Goal: Check status: Check status

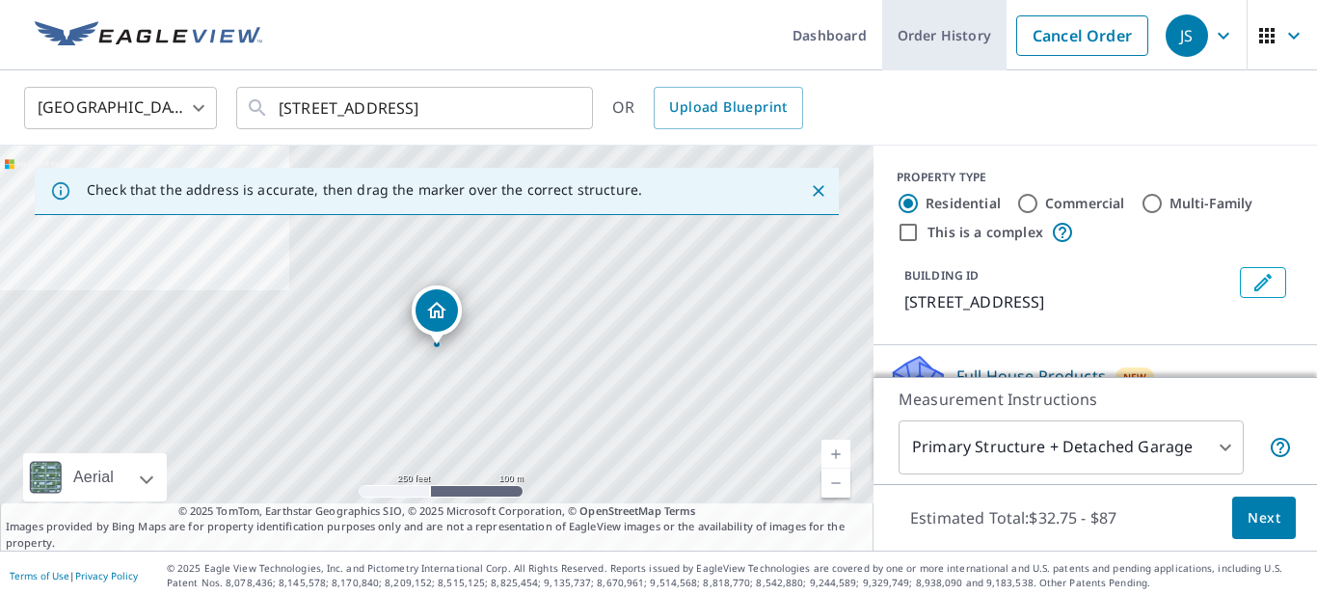
click at [922, 40] on link "Order History" at bounding box center [944, 35] width 124 height 70
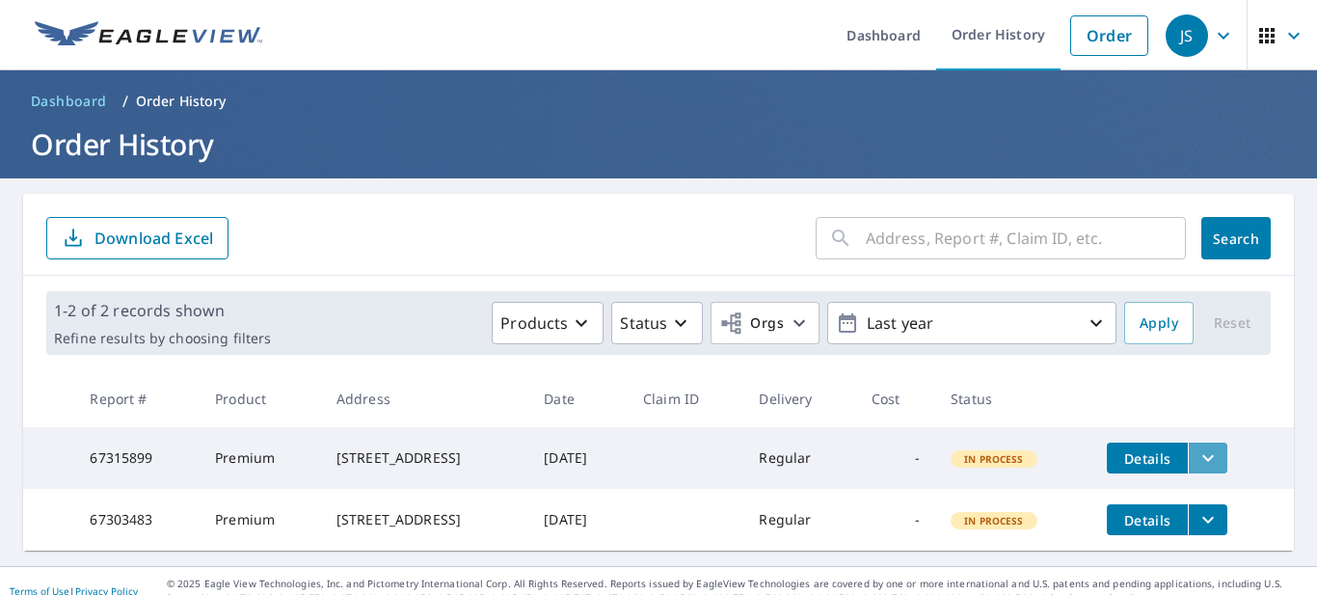
click at [1214, 466] on icon "filesDropdownBtn-67315899" at bounding box center [1207, 457] width 23 height 23
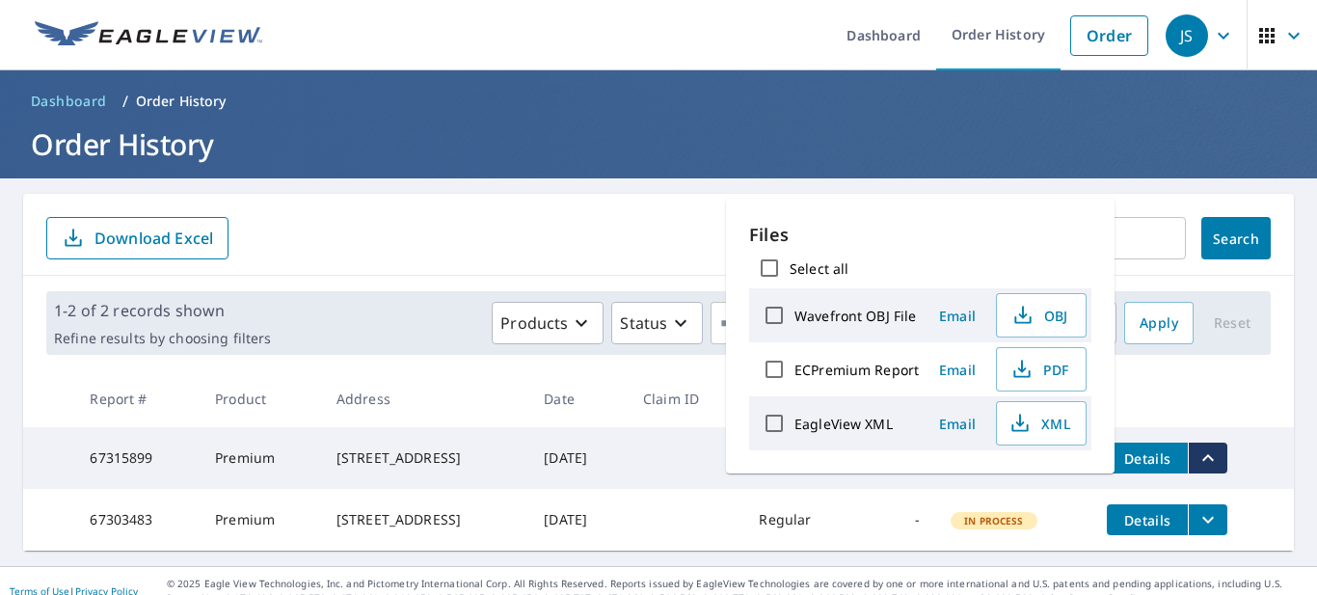
click at [1214, 466] on icon "filesDropdownBtn-67315899" at bounding box center [1207, 457] width 23 height 23
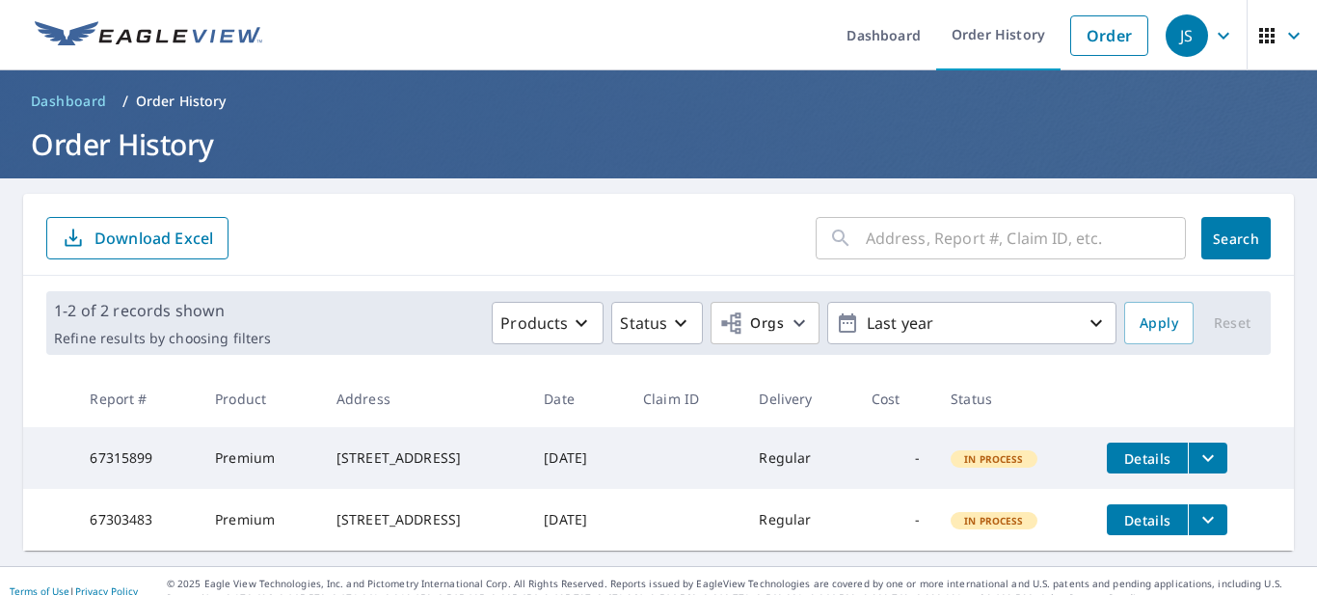
click at [1158, 457] on span "Details" at bounding box center [1147, 458] width 58 height 18
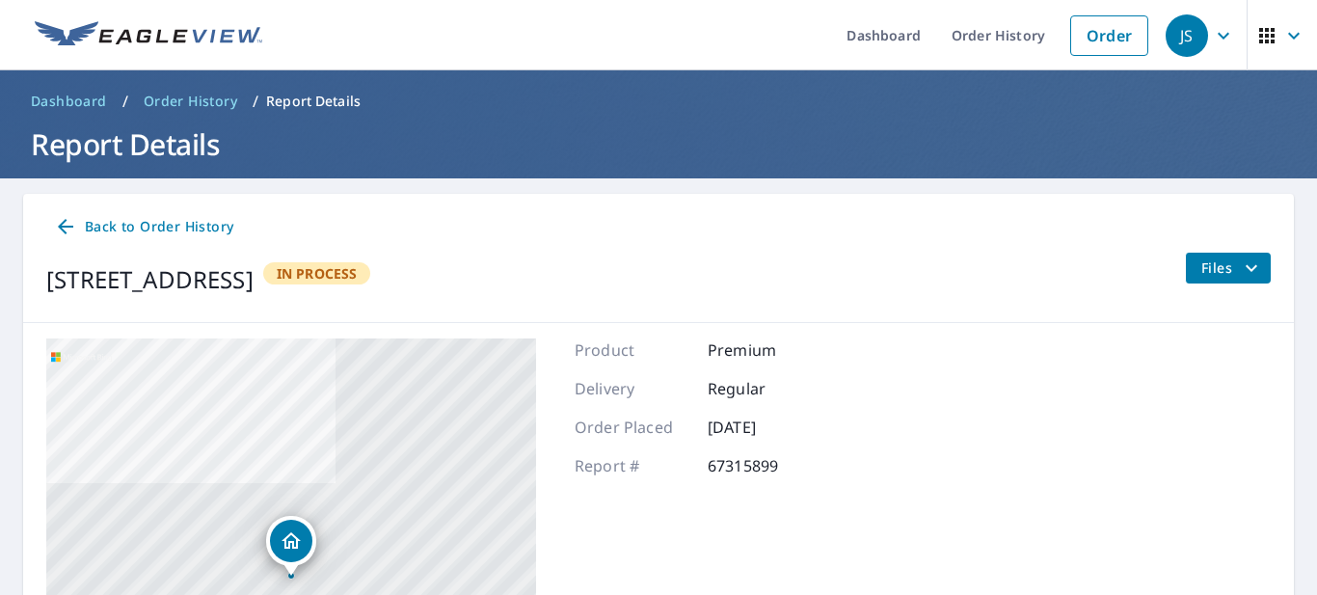
click at [1248, 268] on icon "filesDropdownBtn-67315899" at bounding box center [1251, 267] width 23 height 23
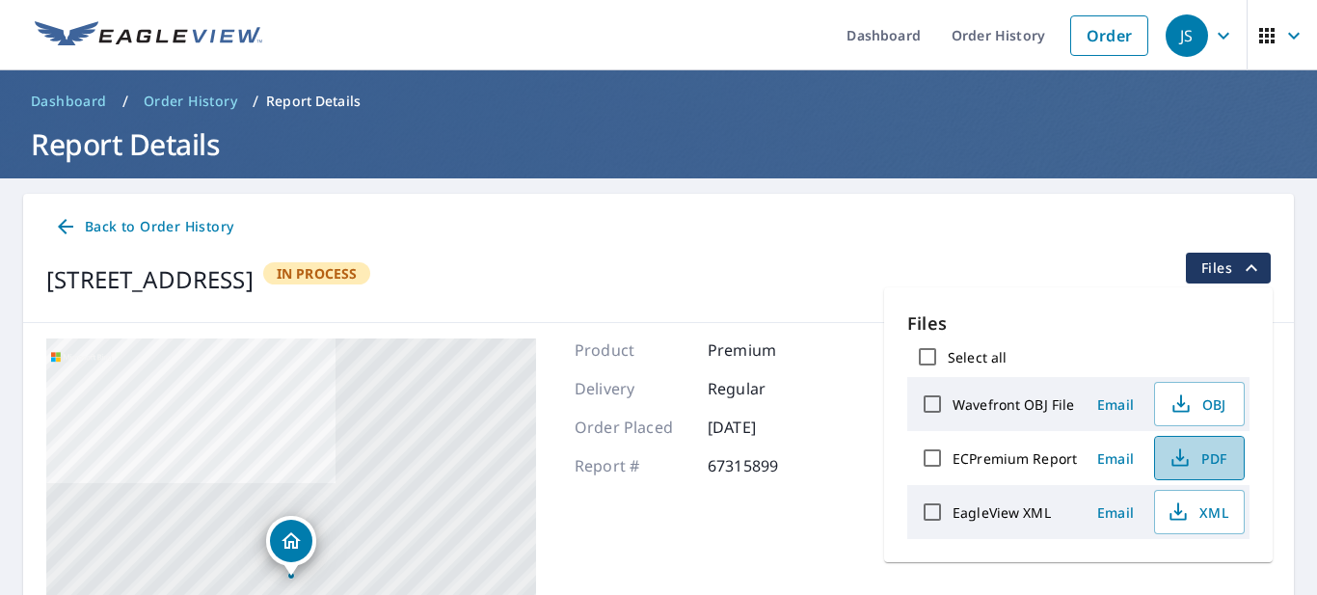
click at [1171, 461] on icon "button" at bounding box center [1179, 463] width 16 height 8
